Goal: Navigation & Orientation: Understand site structure

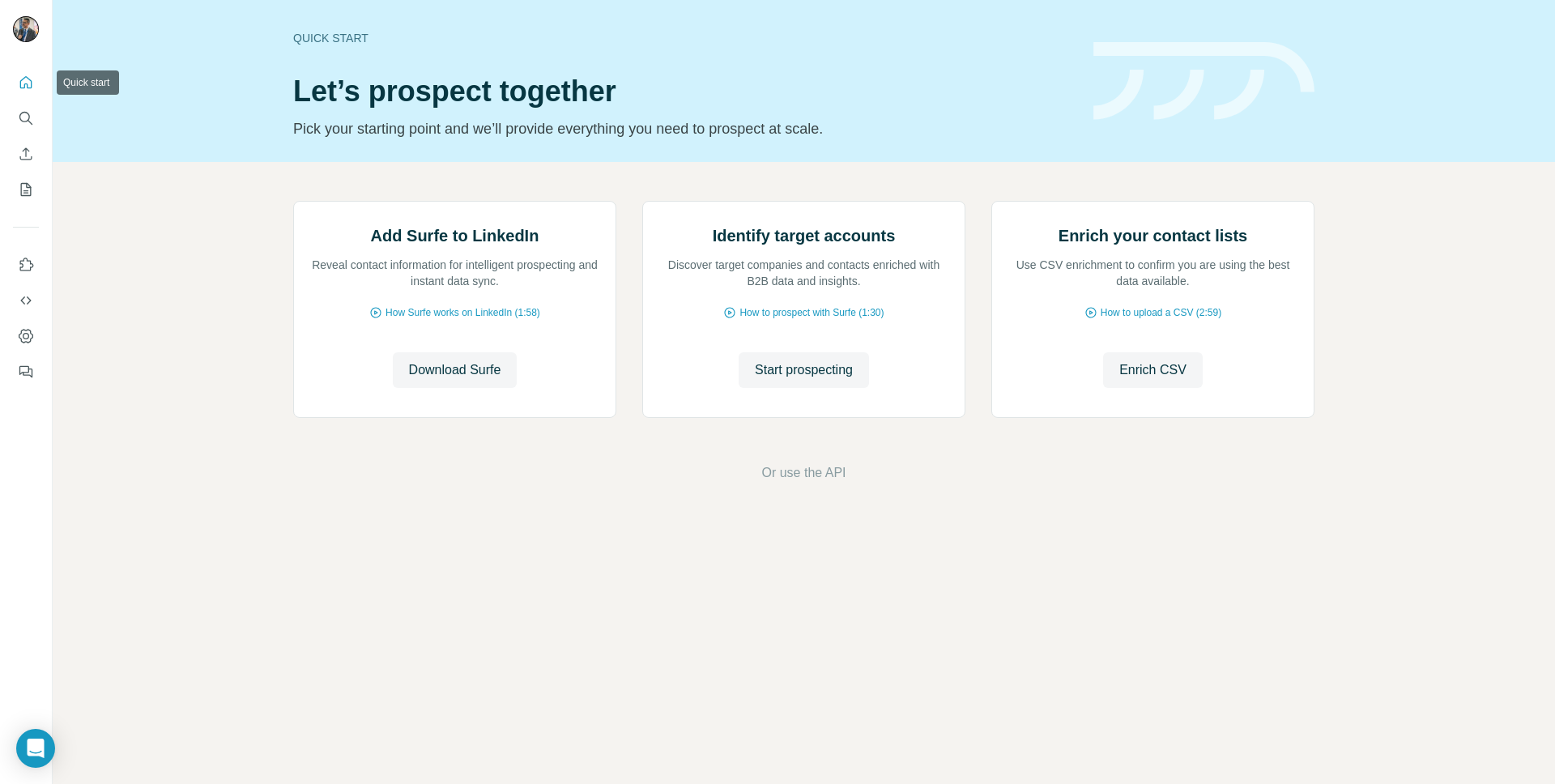
click at [31, 87] on icon "Quick start" at bounding box center [26, 82] width 12 height 12
click at [309, 521] on div "Add Surfe to LinkedIn Reveal contact information for intelligent prospecting an…" at bounding box center [803, 341] width 1502 height 359
click at [27, 334] on icon "Dashboard" at bounding box center [26, 336] width 7 height 7
click at [23, 75] on icon "Quick start" at bounding box center [26, 83] width 17 height 17
click at [25, 120] on icon "Search" at bounding box center [26, 119] width 17 height 17
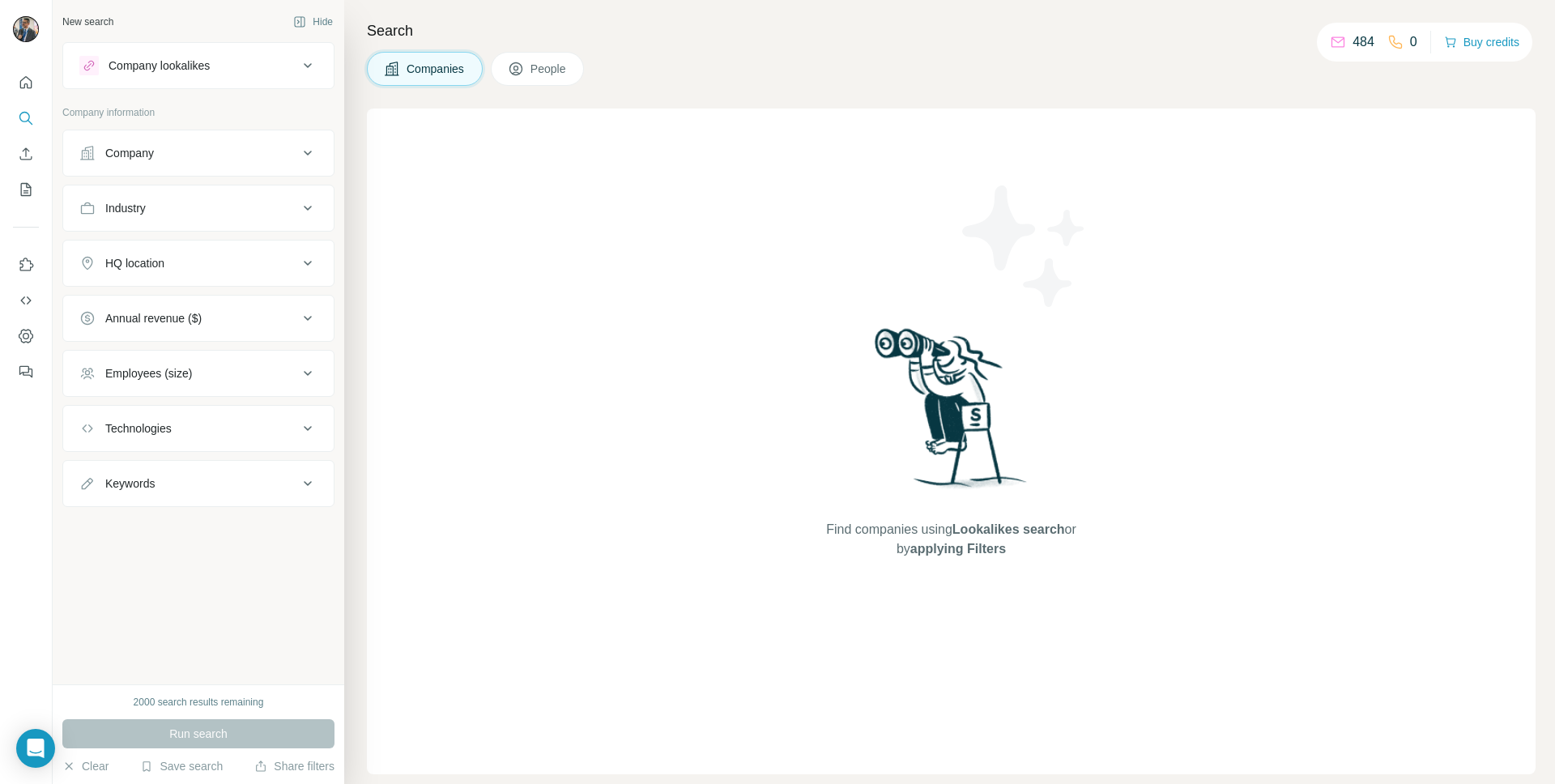
click at [1021, 87] on div "Search Companies People Find companies using Lookalikes search or by applying F…" at bounding box center [949, 392] width 1211 height 784
click at [239, 106] on p "Company information" at bounding box center [198, 113] width 272 height 15
click at [30, 195] on icon "My lists" at bounding box center [26, 190] width 11 height 13
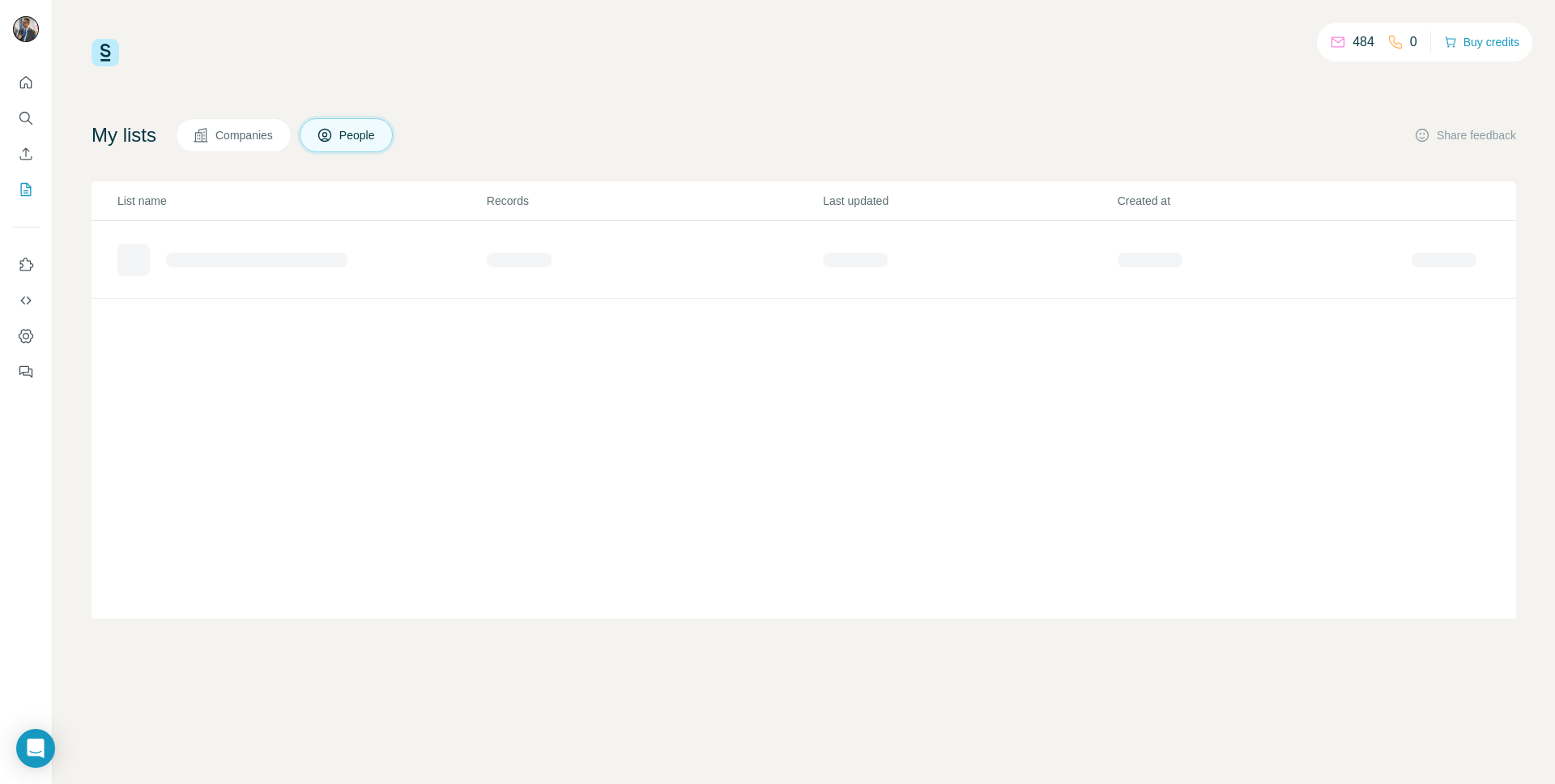
click at [819, 124] on div "My lists Companies People Share feedback" at bounding box center [803, 134] width 1424 height 34
click at [225, 120] on button "Companies" at bounding box center [234, 134] width 116 height 34
click at [267, 142] on span "Companies" at bounding box center [245, 135] width 59 height 17
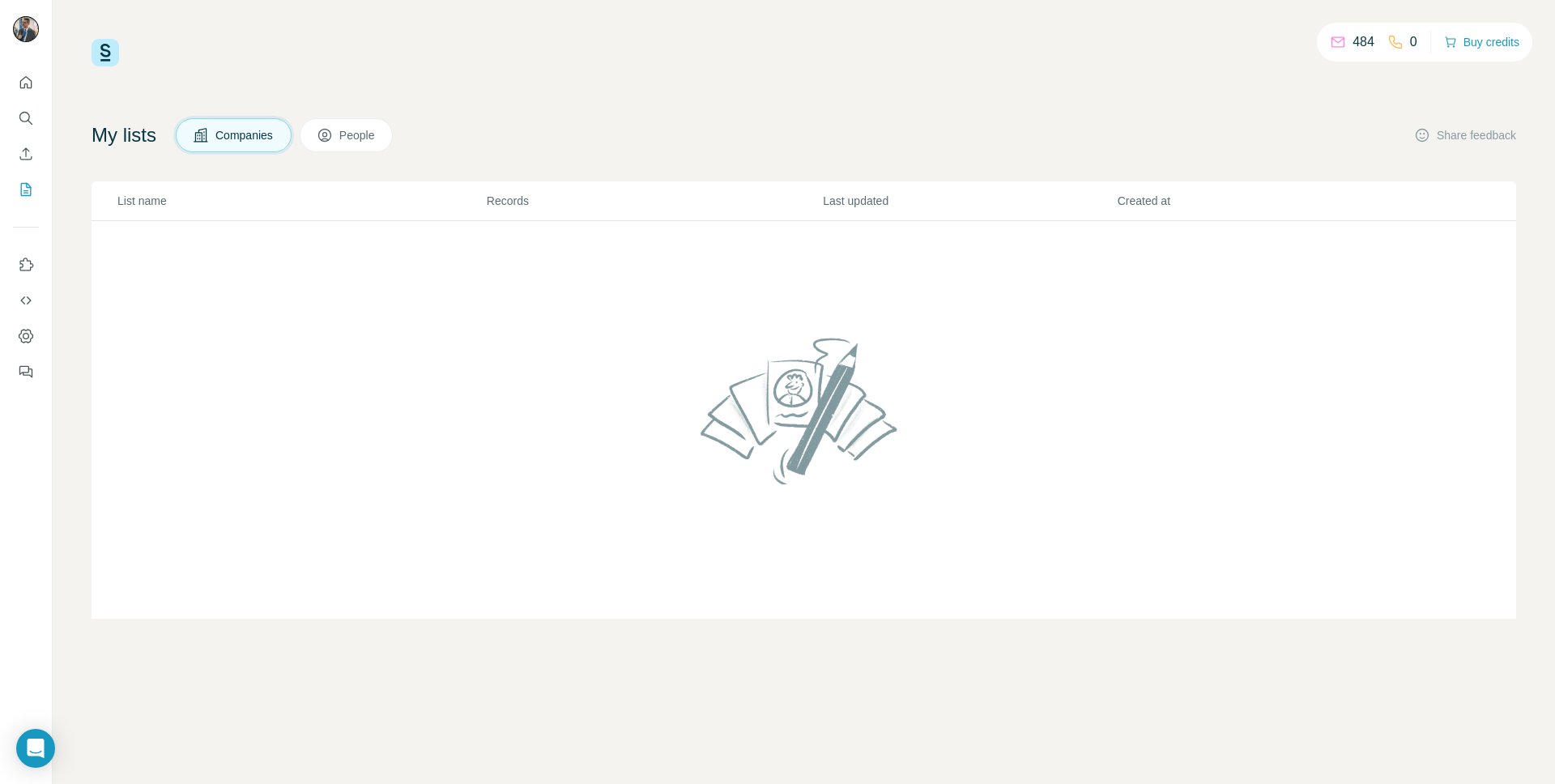
click at [368, 145] on button "People" at bounding box center [346, 134] width 94 height 34
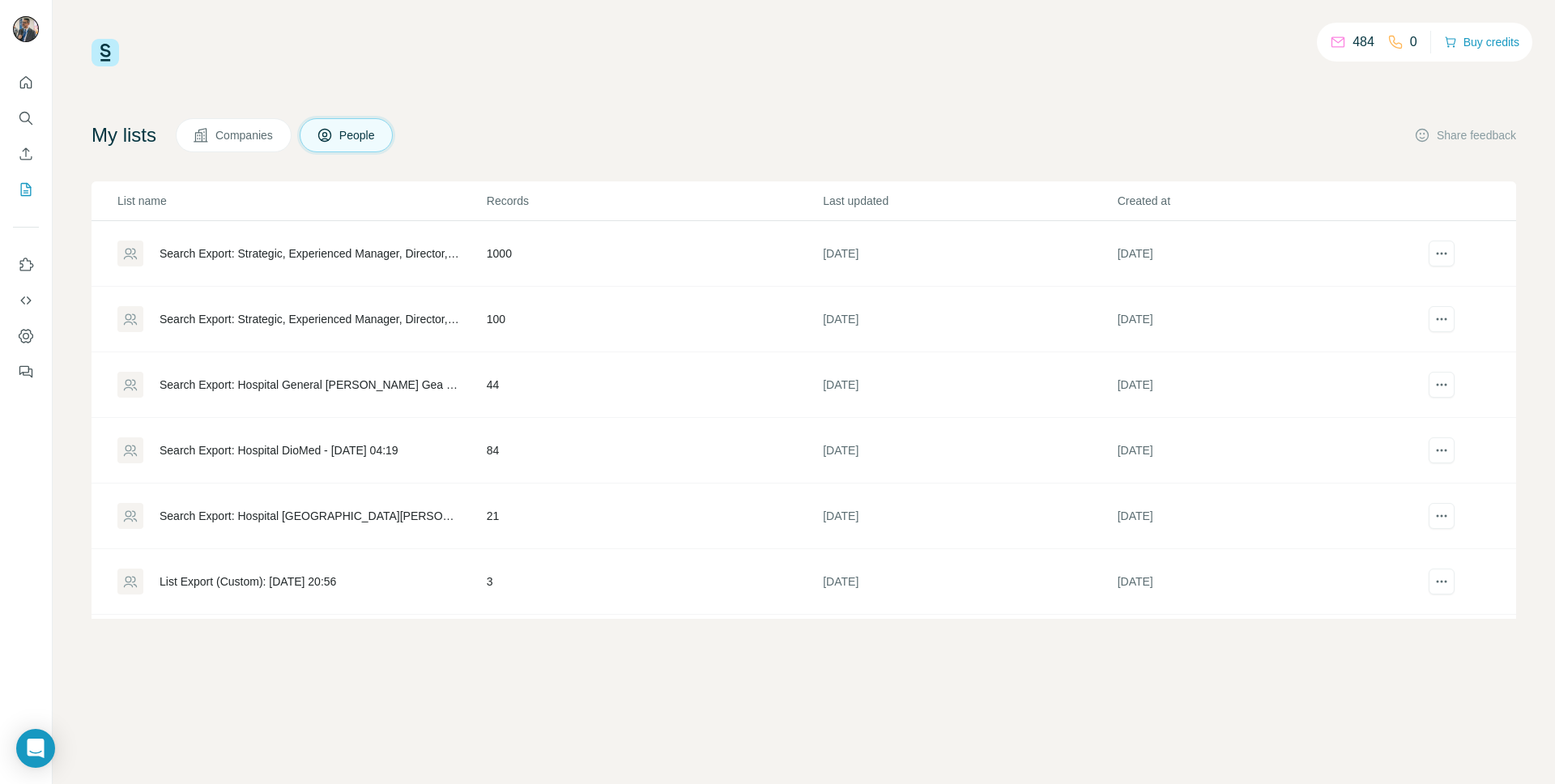
click at [509, 140] on div "My lists Companies People Share feedback" at bounding box center [803, 134] width 1424 height 34
click at [512, 7] on div "484 0 Buy credits My lists Companies People Share feedback List name Records La…" at bounding box center [803, 392] width 1502 height 784
click at [864, 114] on div "484 0 Buy credits My lists Companies People Share feedback List name Records La…" at bounding box center [803, 329] width 1424 height 580
click at [556, 92] on div "484 0 Buy credits My lists Companies People Share feedback List name Records La…" at bounding box center [803, 329] width 1424 height 580
click at [540, 698] on div "484 0 Buy credits My lists Companies People Share feedback List name Records La…" at bounding box center [803, 392] width 1502 height 784
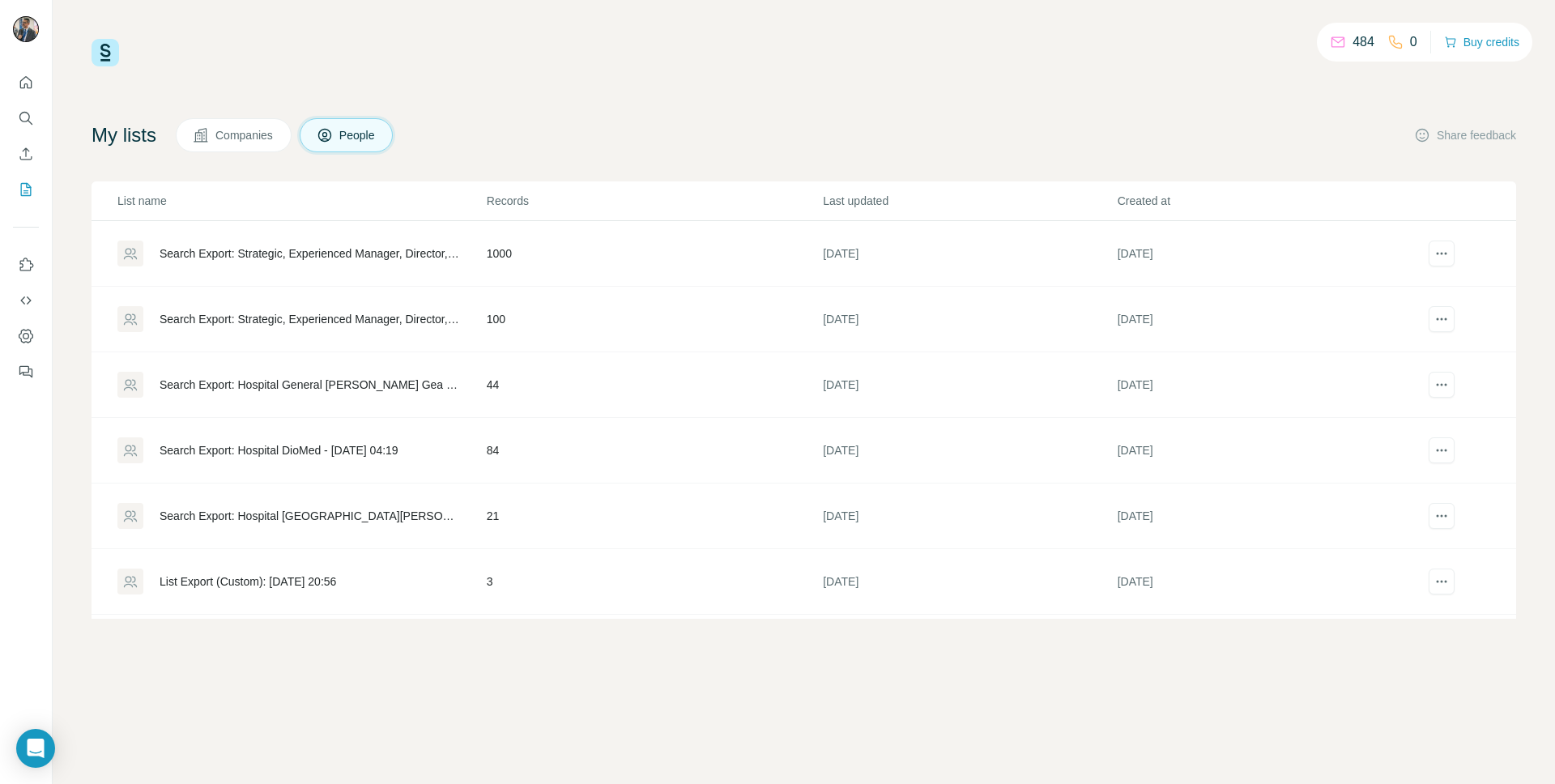
click at [527, 61] on div "484 0 Buy credits" at bounding box center [803, 52] width 1424 height 27
click at [944, 92] on div "484 0 Buy credits My lists Companies People Share feedback List name Records La…" at bounding box center [803, 329] width 1424 height 580
